Goal: Complete application form

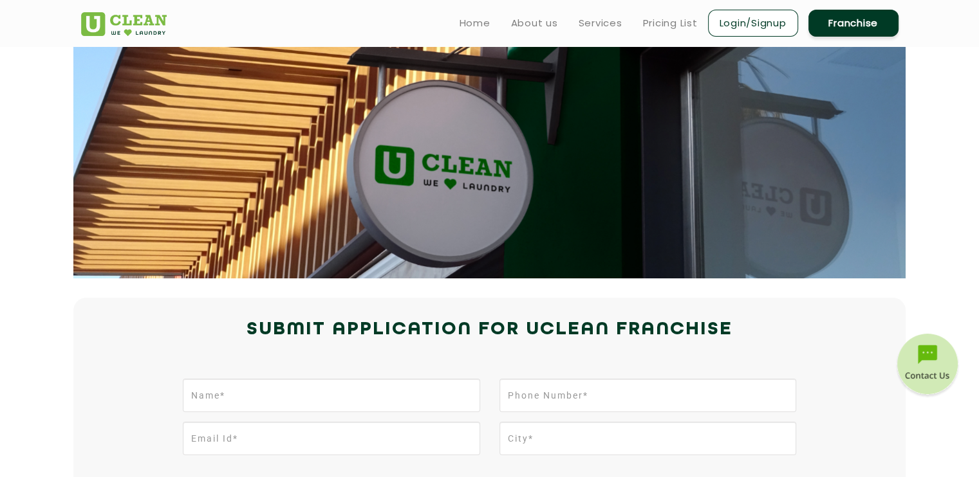
scroll to position [64, 0]
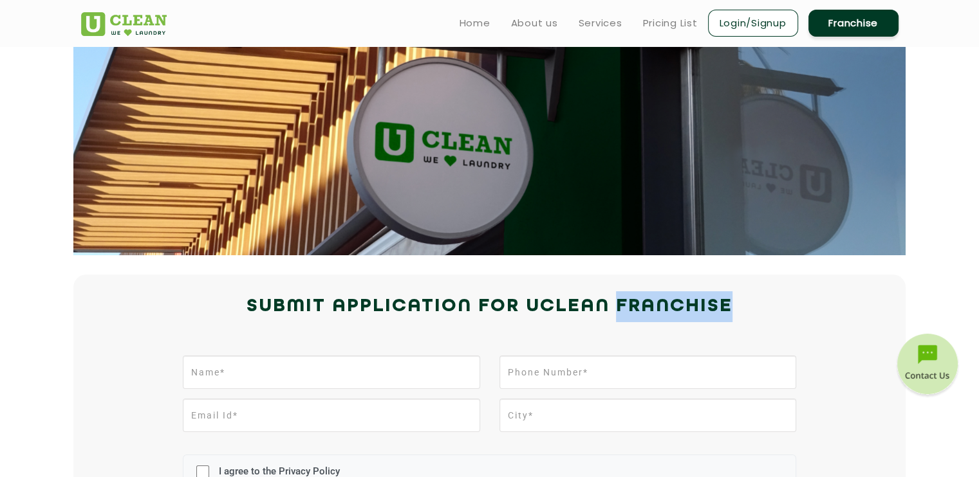
drag, startPoint x: 616, startPoint y: 300, endPoint x: 733, endPoint y: 300, distance: 117.1
click at [733, 300] on h2 "Submit Application for UCLEAN FRANCHISE" at bounding box center [489, 306] width 817 height 31
click at [750, 300] on h2 "Submit Application for UCLEAN FRANCHISE" at bounding box center [489, 306] width 817 height 31
click at [767, 299] on h2 "Submit Application for UCLEAN FRANCHISE" at bounding box center [489, 306] width 817 height 31
click at [766, 302] on h2 "Submit Application for UCLEAN FRANCHISE" at bounding box center [489, 306] width 817 height 31
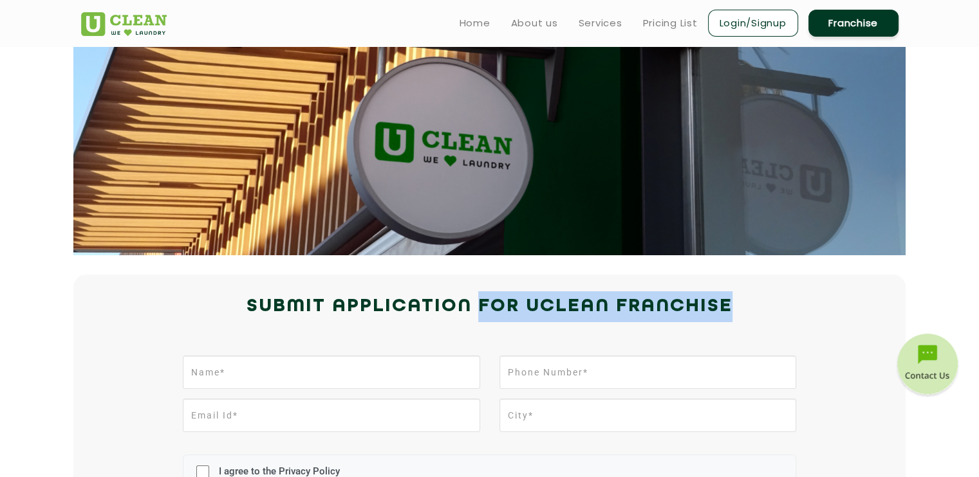
drag, startPoint x: 476, startPoint y: 302, endPoint x: 759, endPoint y: 296, distance: 283.2
click at [759, 296] on h2 "Submit Application for UCLEAN FRANCHISE" at bounding box center [489, 306] width 817 height 31
copy h2 "for UCLEAN FRANCHISE"
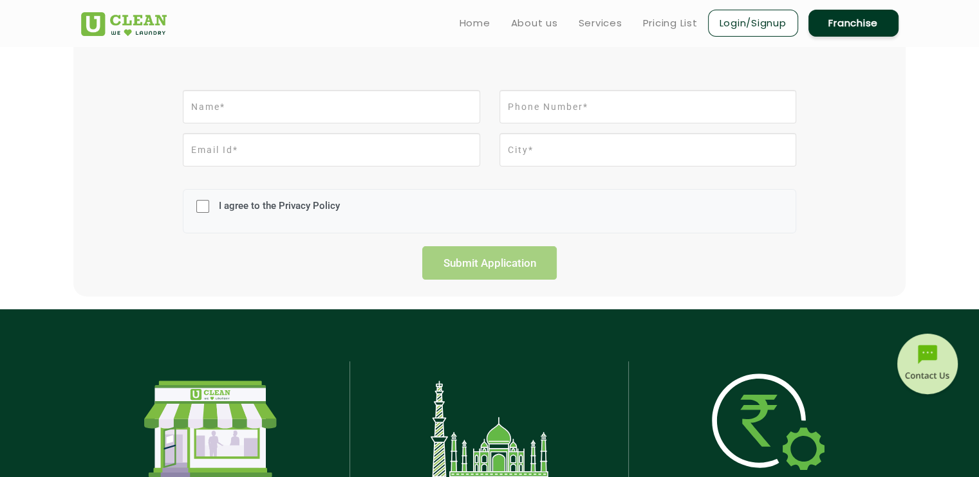
scroll to position [450, 0]
